Goal: Task Accomplishment & Management: Manage account settings

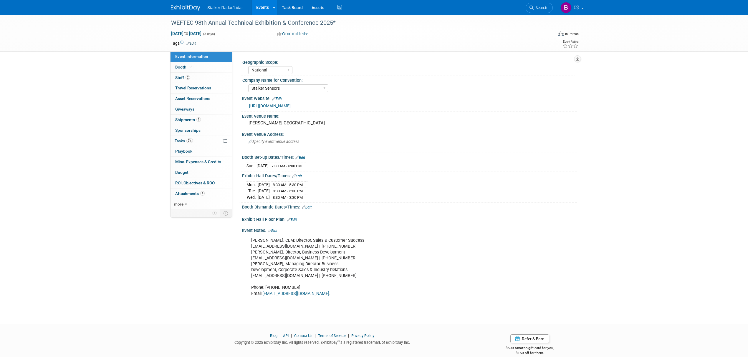
select select "National"
select select "Stalker Sensors"
click at [259, 10] on link "Events" at bounding box center [262, 7] width 21 height 15
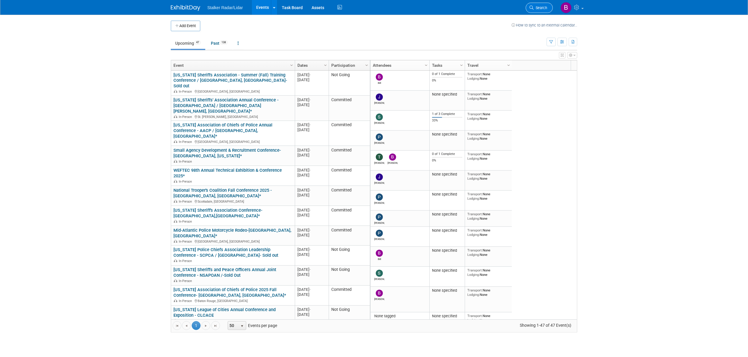
click at [534, 8] on span "Search" at bounding box center [541, 8] width 14 height 4
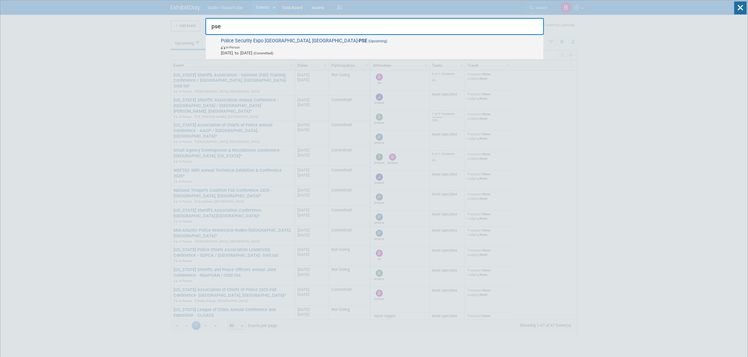
type input "pse"
click at [276, 47] on span "In-Person" at bounding box center [381, 47] width 320 height 6
click at [0, 0] on div at bounding box center [0, 0] width 0 height 0
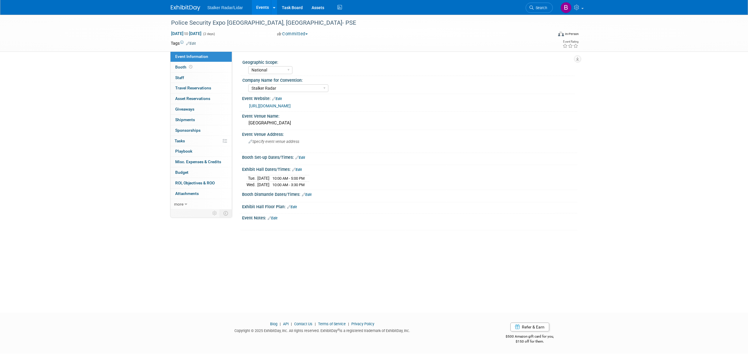
select select "National"
select select "Stalker Radar"
click at [189, 138] on link "0% Tasks 0%" at bounding box center [201, 141] width 61 height 10
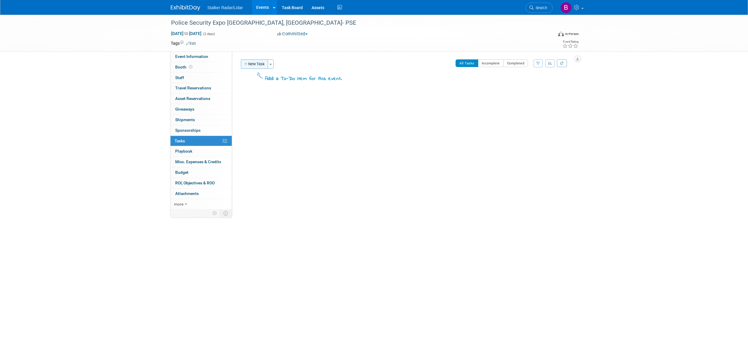
click at [250, 62] on button "New Task" at bounding box center [254, 63] width 27 height 9
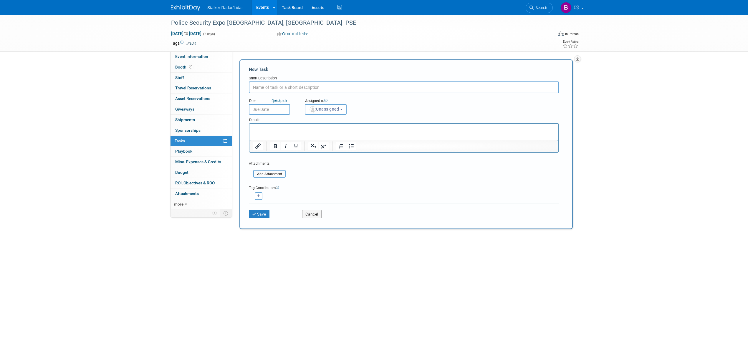
click at [269, 84] on input "text" at bounding box center [404, 88] width 310 height 12
click at [301, 87] on input "Regeister for new" at bounding box center [404, 88] width 310 height 12
click at [315, 91] on input "Regeister for new Booth" at bounding box center [404, 88] width 310 height 12
type input "Regeister for new Booth diane requested 1436 1337 10x20"
click at [279, 110] on input "text" at bounding box center [269, 109] width 41 height 11
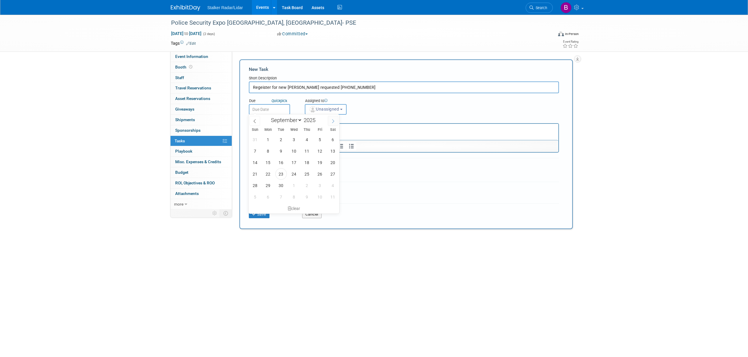
click at [335, 120] on icon at bounding box center [333, 121] width 4 height 4
select select "9"
click at [320, 184] on span "31" at bounding box center [319, 185] width 11 height 11
type input "[DATE]"
click at [336, 109] on span "Unassigned" at bounding box center [324, 109] width 30 height 5
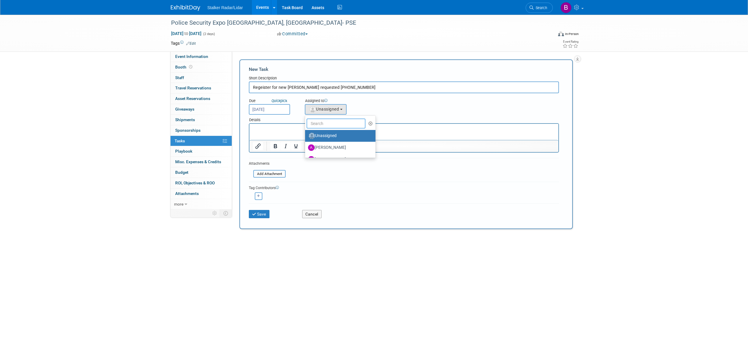
click at [325, 125] on input "text" at bounding box center [336, 124] width 59 height 10
type input "brook"
click at [327, 136] on label "Brooke Journet (me)" at bounding box center [339, 135] width 62 height 9
click at [306, 136] on input "Brooke Journet (me)" at bounding box center [304, 135] width 4 height 4
select select "71d757ca-0bec-4651-beaa-5759fec44953"
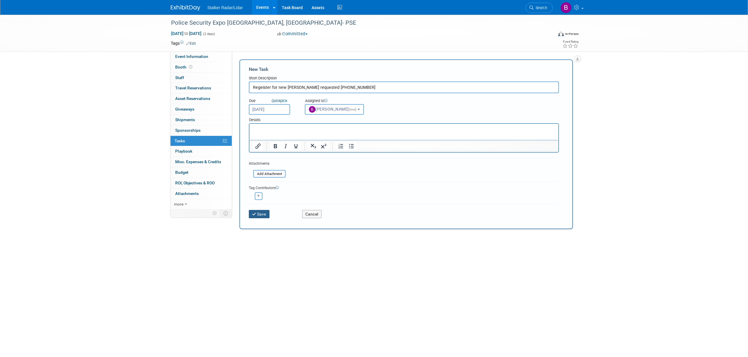
click at [256, 214] on icon "submit" at bounding box center [254, 215] width 5 height 4
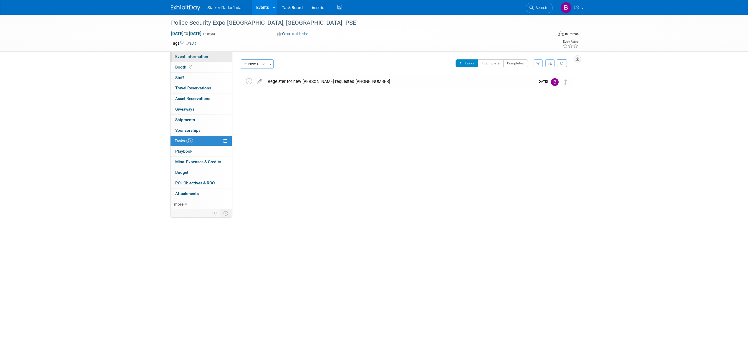
click at [183, 59] on link "Event Information" at bounding box center [201, 57] width 61 height 10
select select "National"
select select "Stalker Radar"
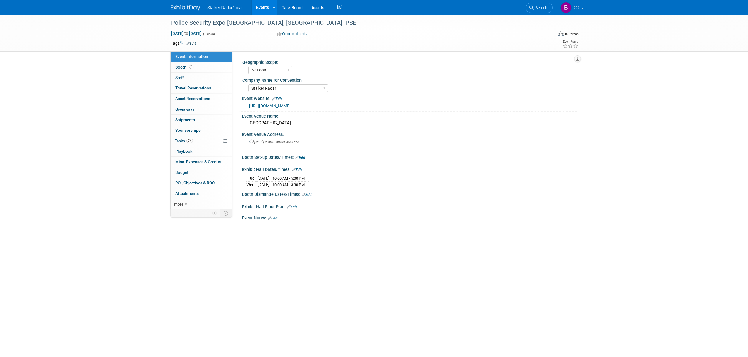
click at [506, 288] on div "Police Security Expo Atlantic City, NJ- PSE Sep 23, 2026 to Sep 24, 2026 (2 day…" at bounding box center [374, 159] width 748 height 288
click at [535, 10] on span "Search" at bounding box center [541, 8] width 14 height 4
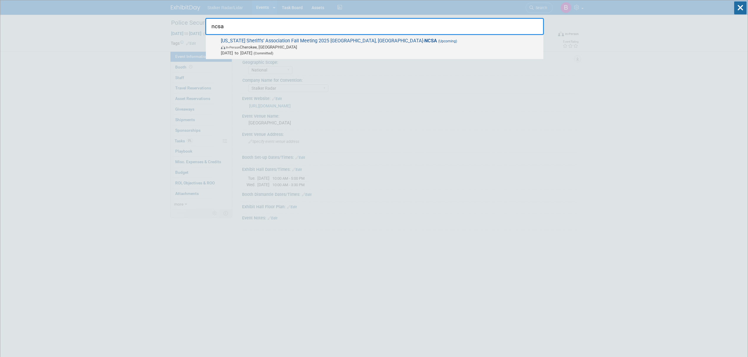
type input "ncsa"
click at [293, 42] on span "North Carolina Sheriffs’ Association Fall Meeting 2025 Cherokee, NC- NCSA (Upco…" at bounding box center [379, 47] width 321 height 18
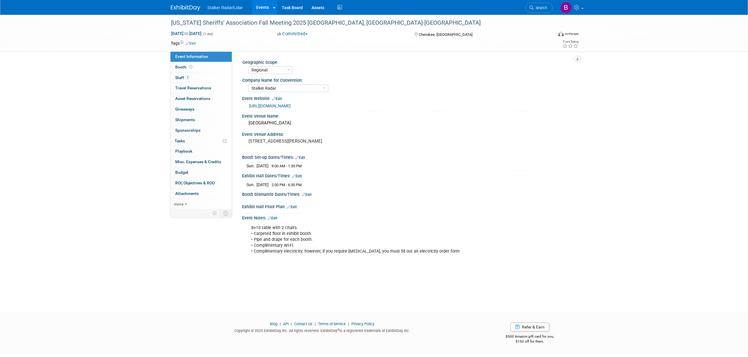
select select "Regional"
select select "Stalker Radar"
click at [188, 65] on span "Booth" at bounding box center [184, 67] width 18 height 5
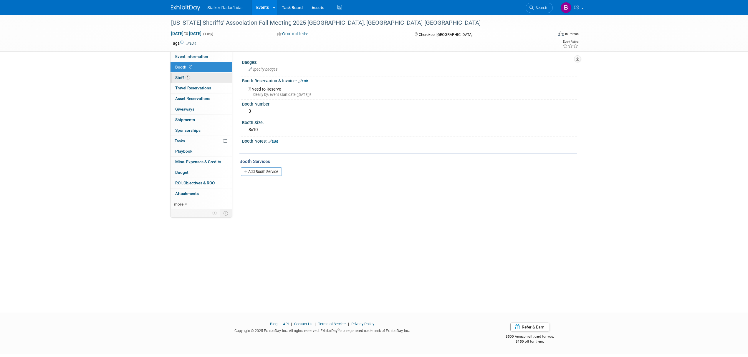
click at [191, 76] on link "1 Staff 1" at bounding box center [201, 78] width 61 height 10
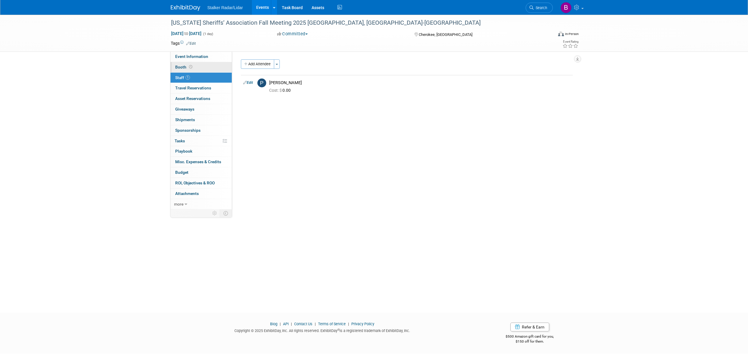
click at [196, 67] on link "Booth" at bounding box center [201, 67] width 61 height 10
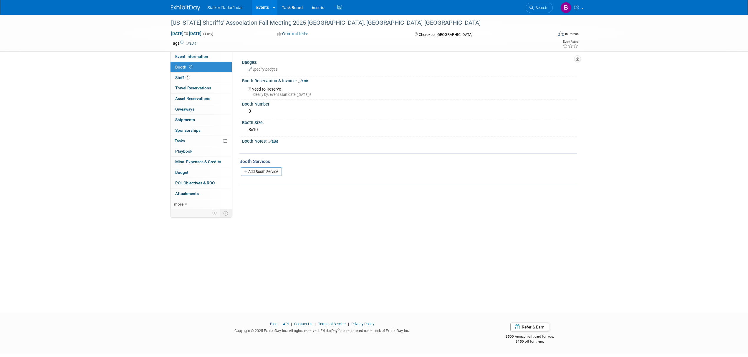
click at [306, 81] on link "Edit" at bounding box center [303, 81] width 10 height 4
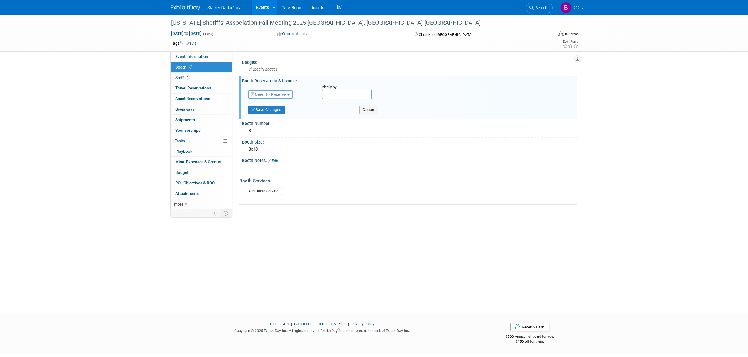
click at [273, 92] on span "Need to Reserve" at bounding box center [268, 94] width 35 height 5
click at [271, 112] on link "Reserved" at bounding box center [280, 113] width 63 height 8
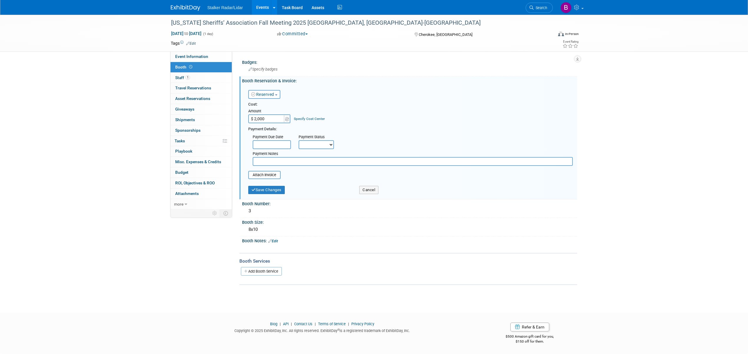
type input "$ 2,000.00"
click at [273, 145] on input "text" at bounding box center [272, 144] width 38 height 9
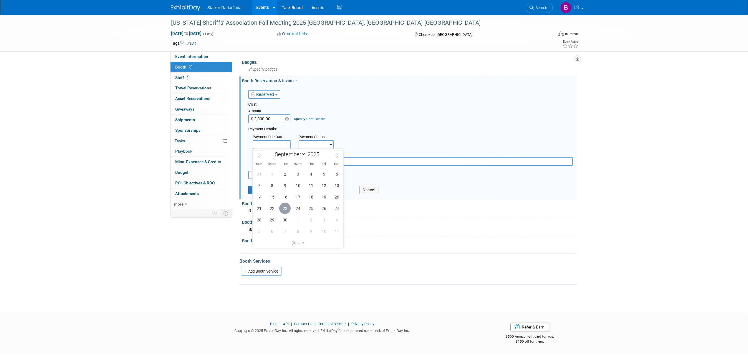
click at [287, 206] on span "23" at bounding box center [284, 208] width 11 height 11
type input "[DATE]"
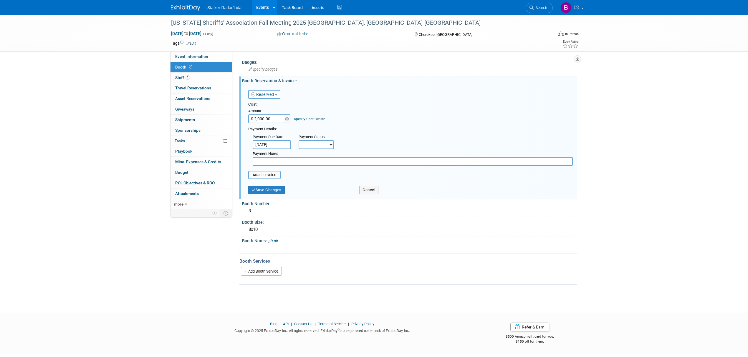
click at [325, 148] on select "Not Paid Yet Partially Paid Paid in Full" at bounding box center [316, 144] width 35 height 9
select select "1"
click at [299, 140] on select "Not Paid Yet Partially Paid Paid in Full" at bounding box center [316, 144] width 35 height 9
click at [258, 193] on button "Save Changes" at bounding box center [266, 194] width 37 height 8
